Goal: Find specific page/section: Find specific page/section

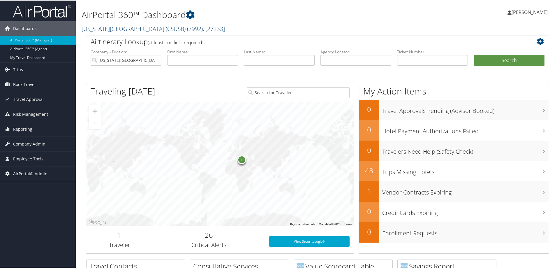
click at [191, 27] on link "California State University San Bernardino (CSUSB) ( 7992 ) , [ 27233 ]" at bounding box center [153, 28] width 143 height 8
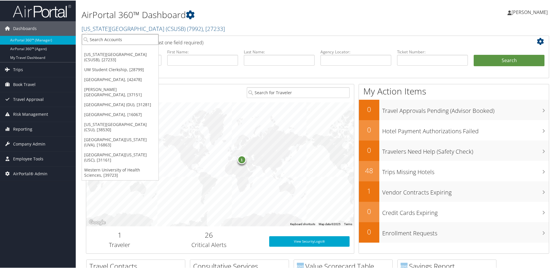
click at [131, 39] on input "search" at bounding box center [120, 39] width 77 height 11
drag, startPoint x: 108, startPoint y: 39, endPoint x: 99, endPoint y: 43, distance: 9.9
click at [108, 39] on input "search" at bounding box center [120, 39] width 77 height 11
type input "kent"
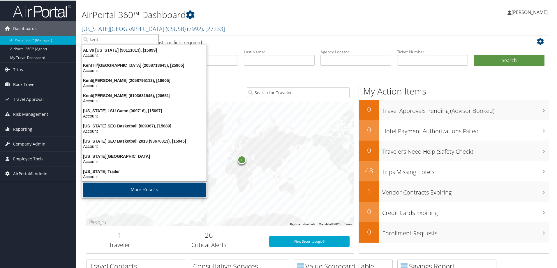
click at [135, 190] on button "More Results" at bounding box center [144, 189] width 123 height 15
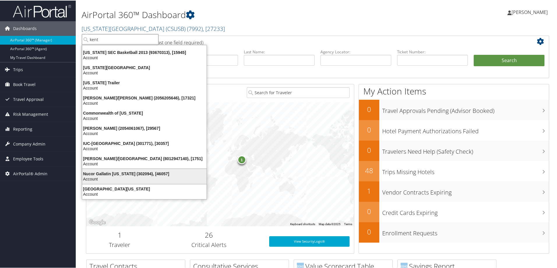
scroll to position [90, 0]
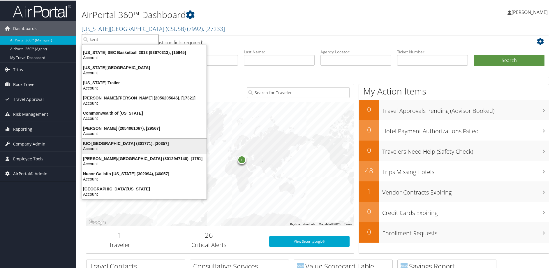
click at [118, 140] on div "IUC-Kent State University (301771), [30357]" at bounding box center [144, 142] width 131 height 5
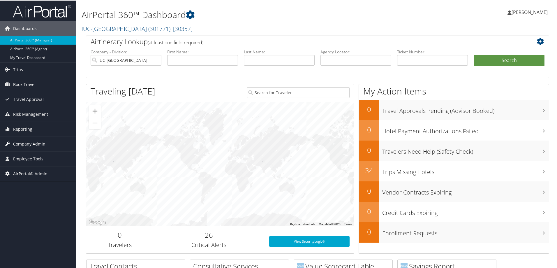
click at [16, 146] on span "Company Admin" at bounding box center [29, 143] width 32 height 15
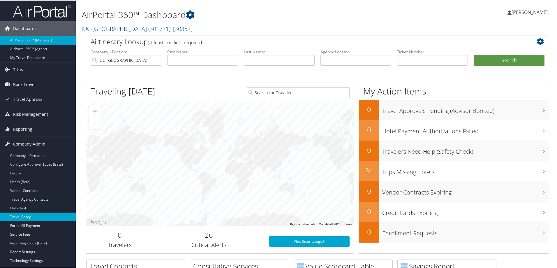
click at [30, 215] on link "Travel Policy" at bounding box center [38, 216] width 76 height 9
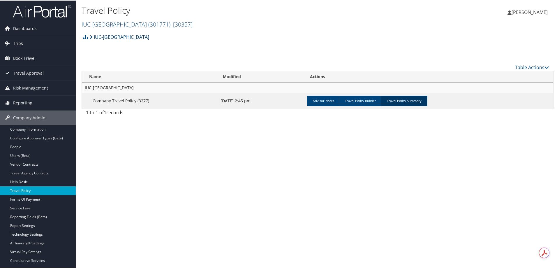
click at [412, 99] on link "Travel Policy Summary" at bounding box center [404, 100] width 47 height 10
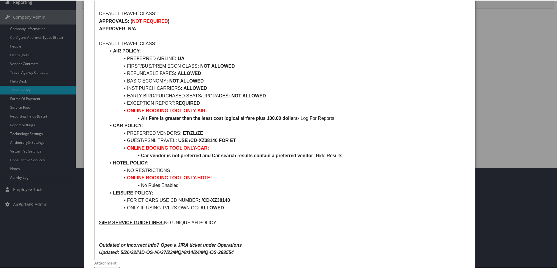
scroll to position [117, 0]
